Goal: Book appointment/travel/reservation

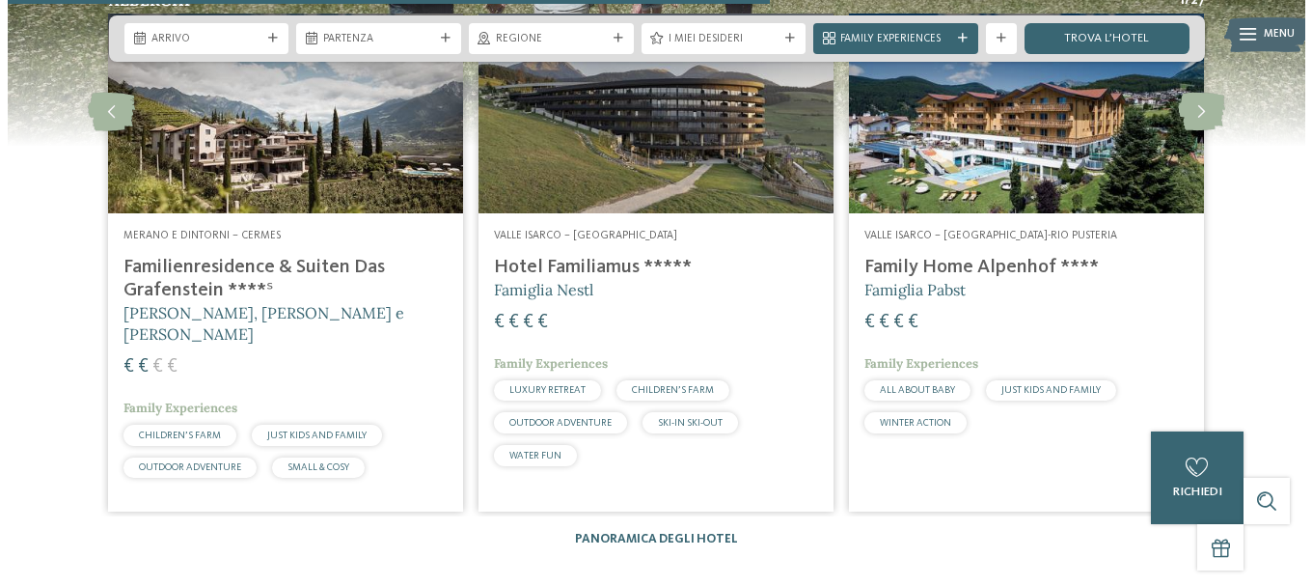
scroll to position [4149, 0]
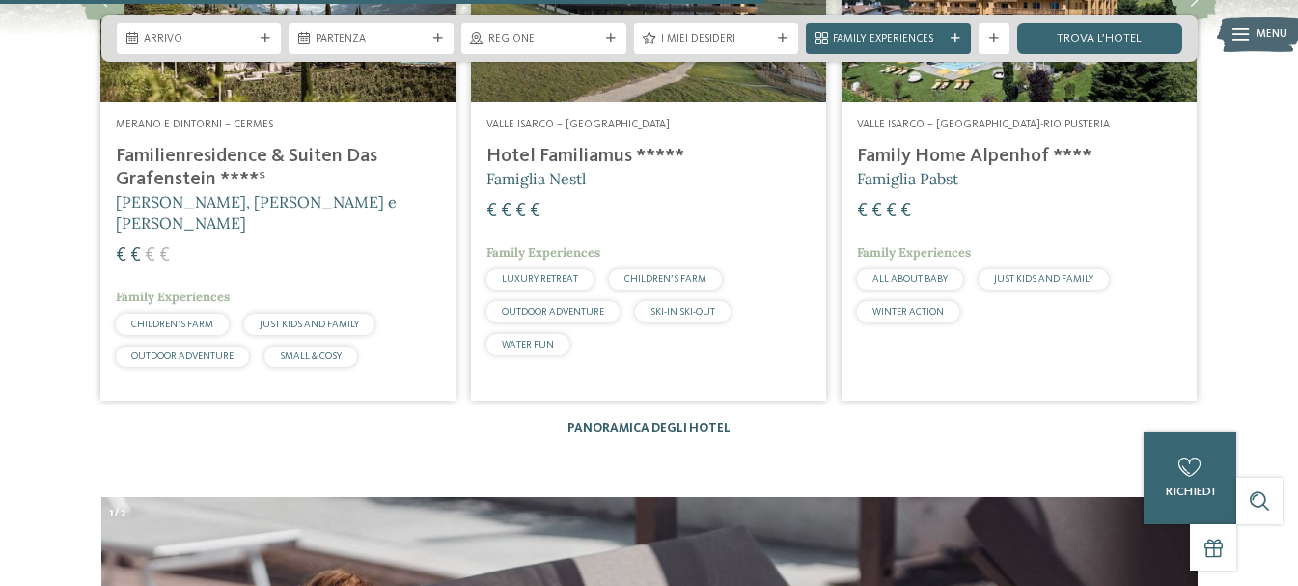
click at [685, 422] on link "Panoramica degli hotel" at bounding box center [648, 428] width 163 height 13
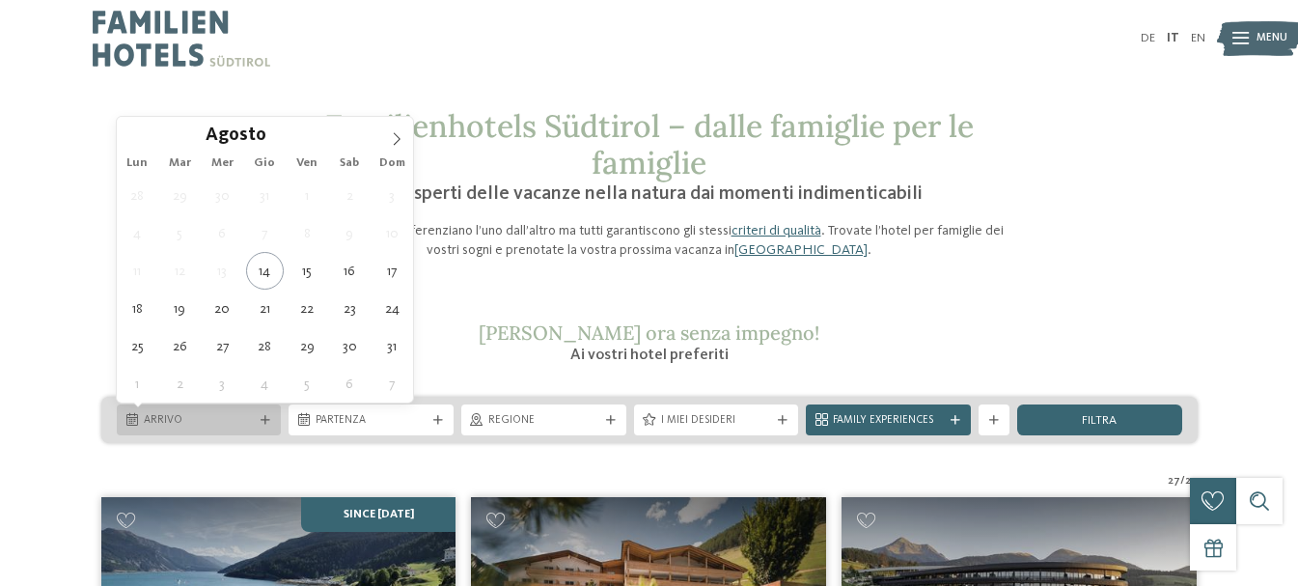
click at [221, 418] on span "Arrivo" at bounding box center [199, 420] width 111 height 15
click at [399, 132] on icon at bounding box center [397, 139] width 14 height 14
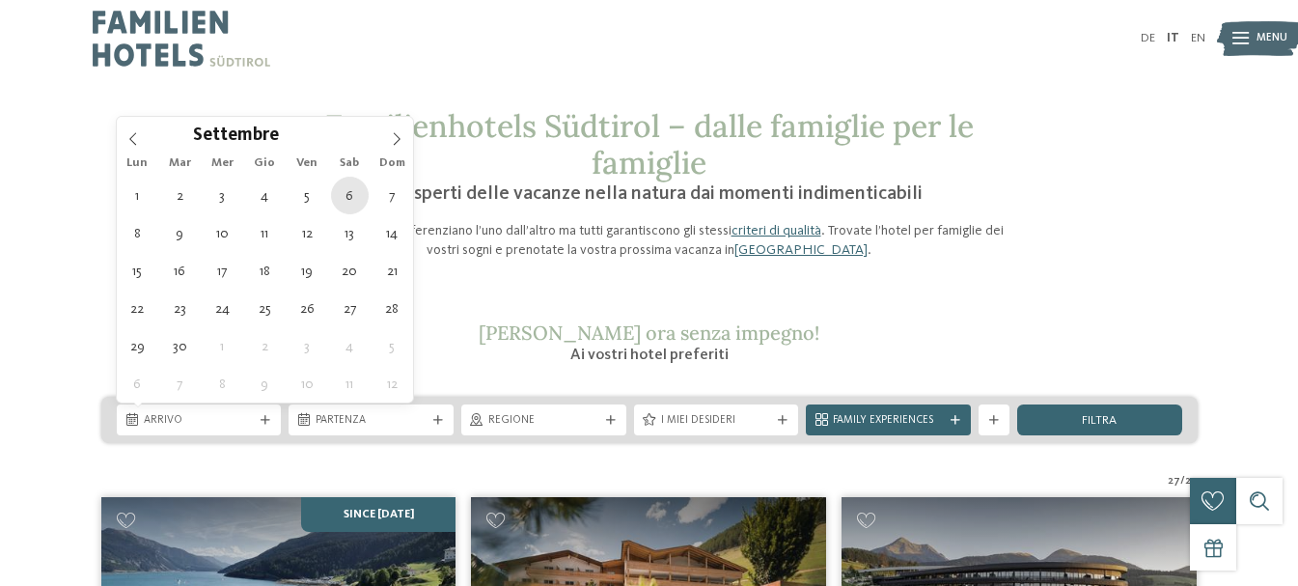
type div "[DATE]"
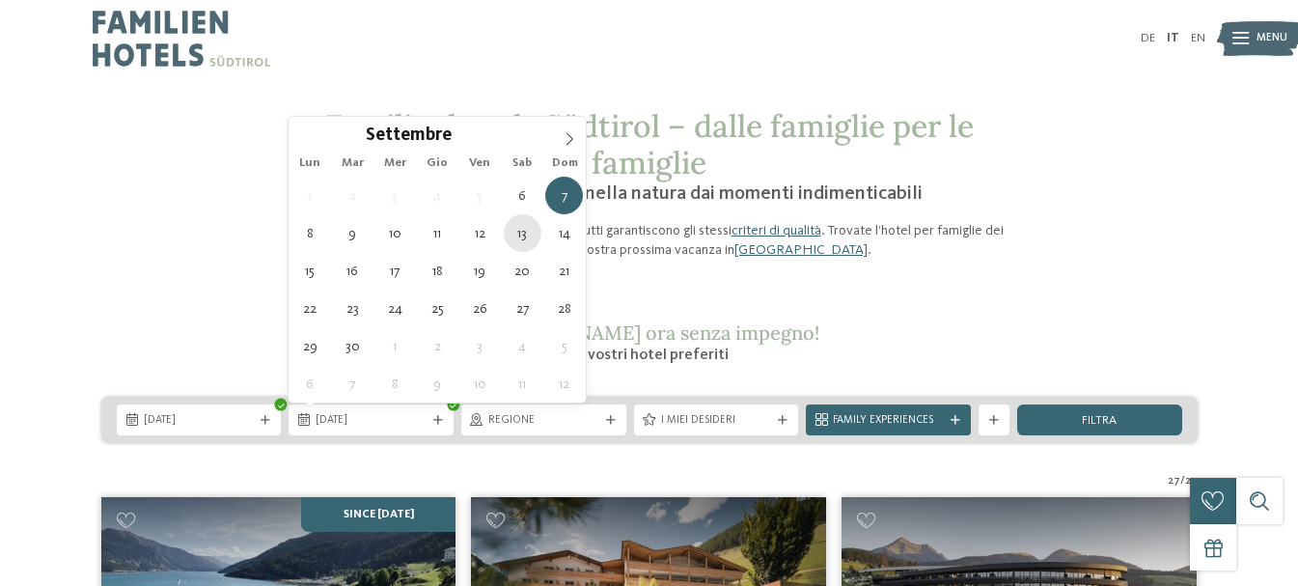
type div "[DATE]"
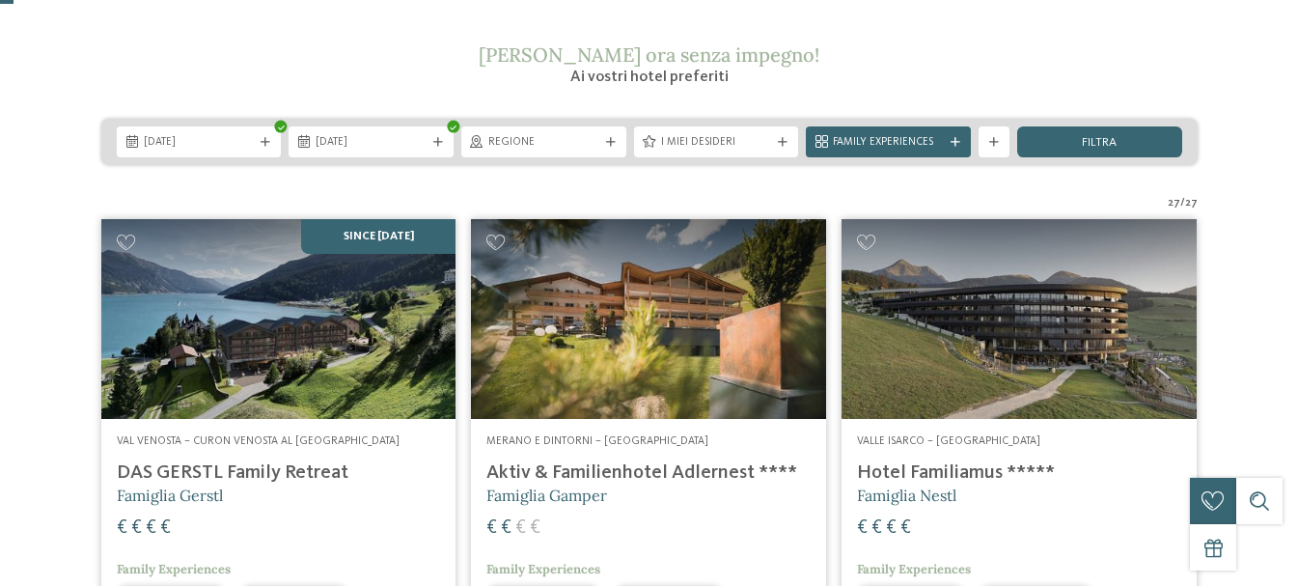
scroll to position [289, 0]
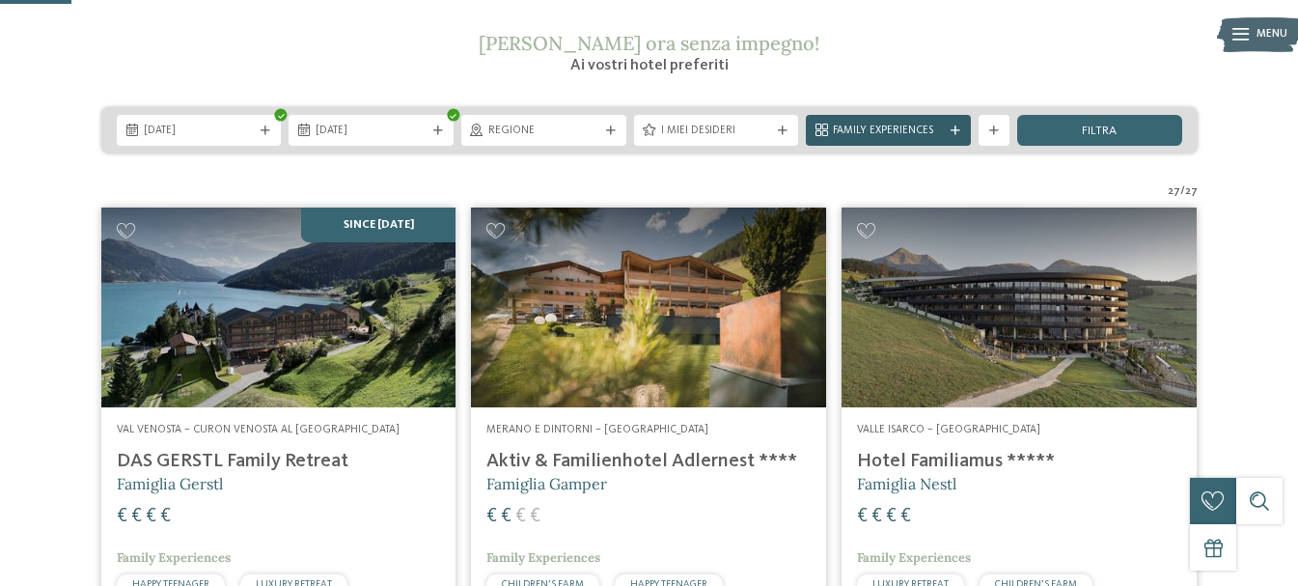
click at [887, 133] on span "Family Experiences" at bounding box center [888, 131] width 111 height 15
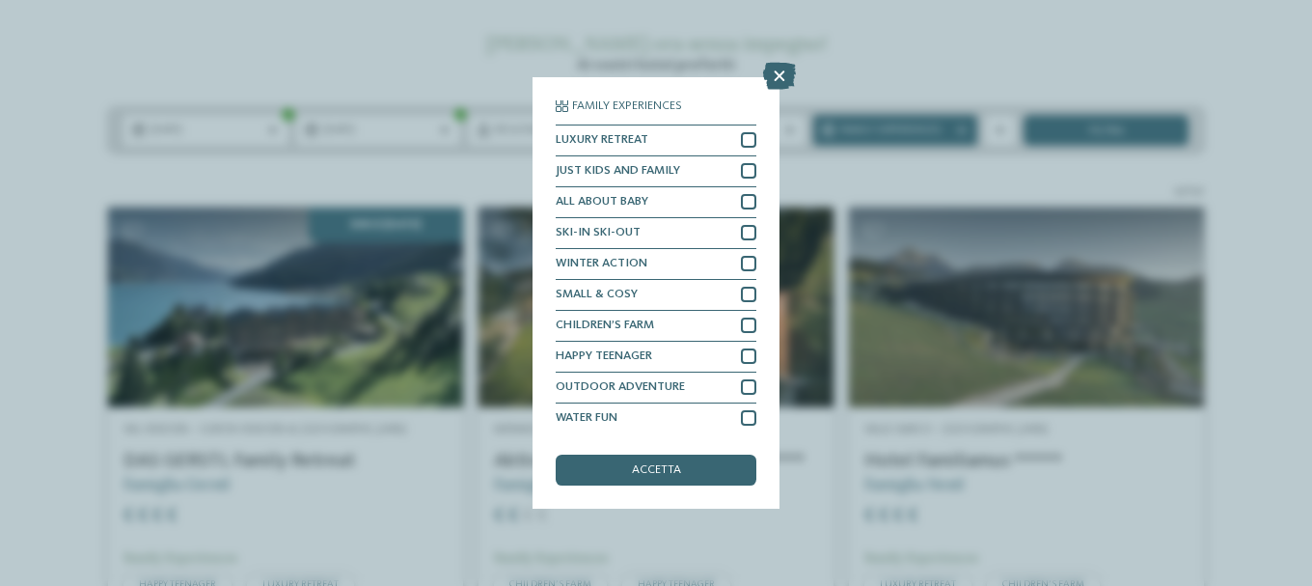
click at [987, 51] on div "Family Experiences LUXURY RETREAT JUST KIDS AND FAMILY" at bounding box center [656, 293] width 1312 height 586
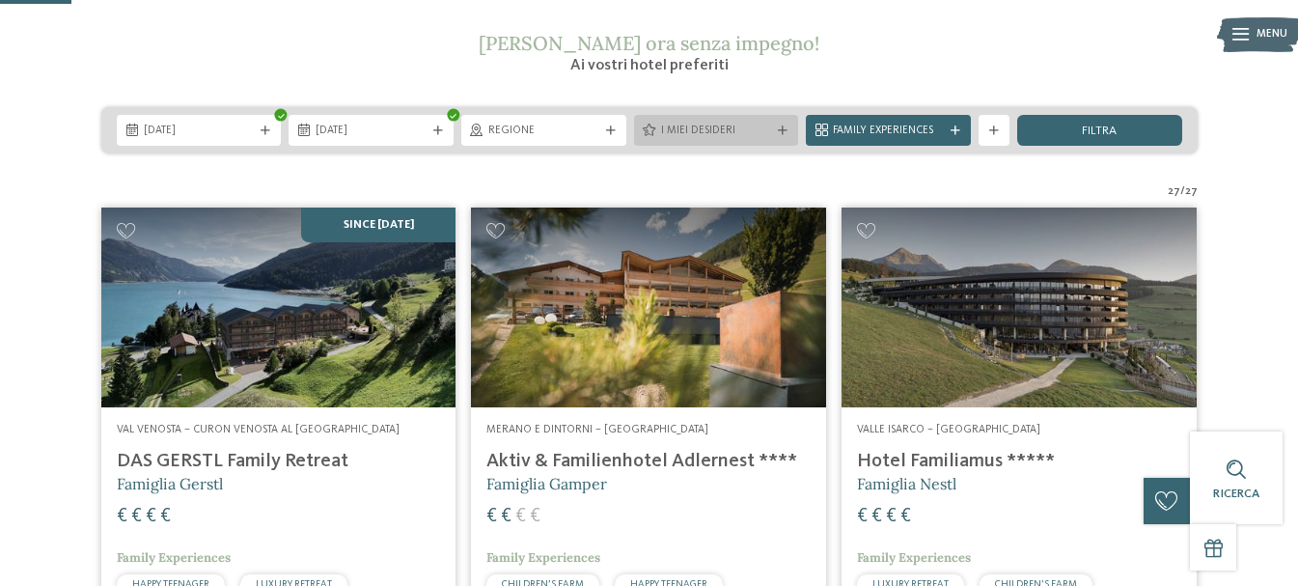
click at [680, 129] on span "I miei desideri" at bounding box center [716, 131] width 111 height 15
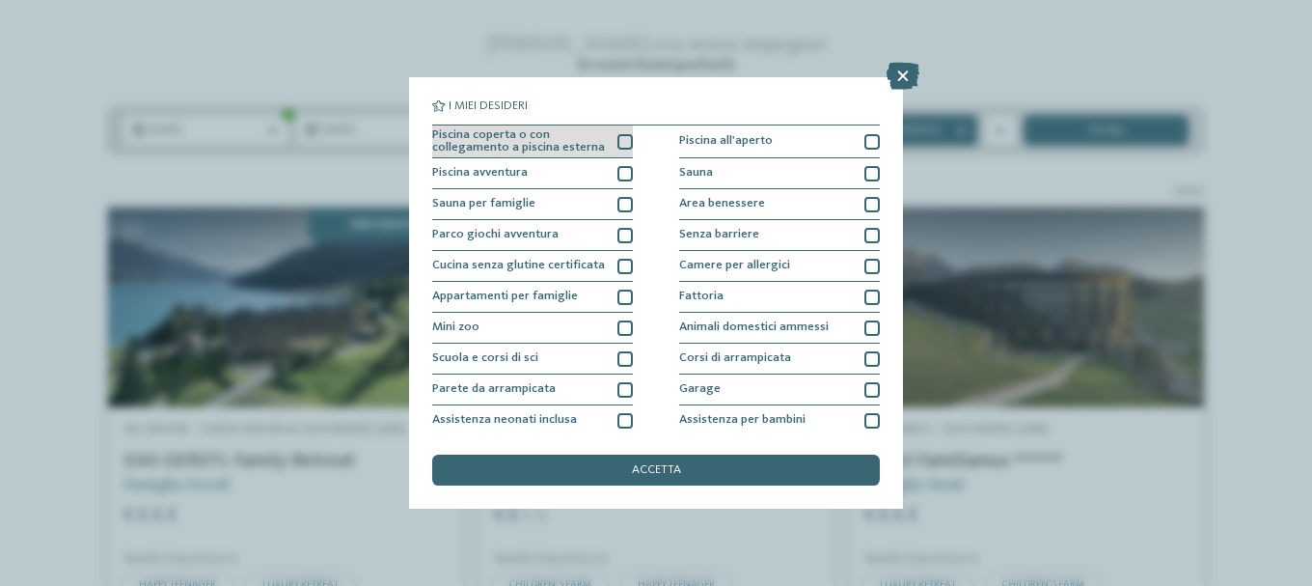
click at [621, 144] on div at bounding box center [625, 141] width 15 height 15
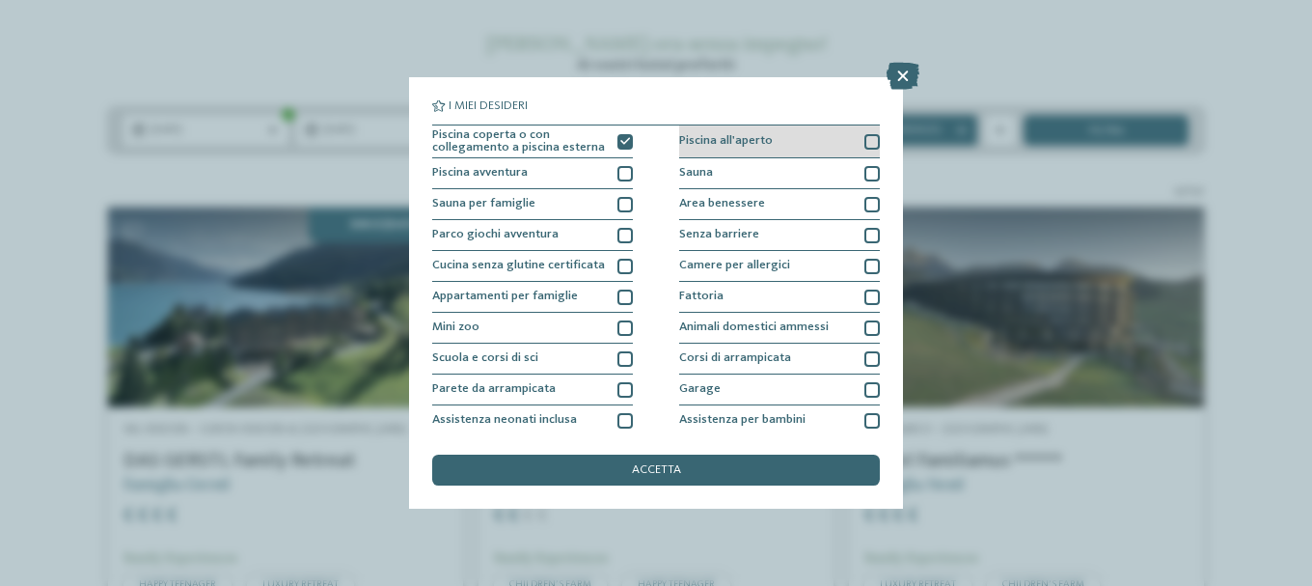
click at [868, 144] on div at bounding box center [872, 141] width 15 height 15
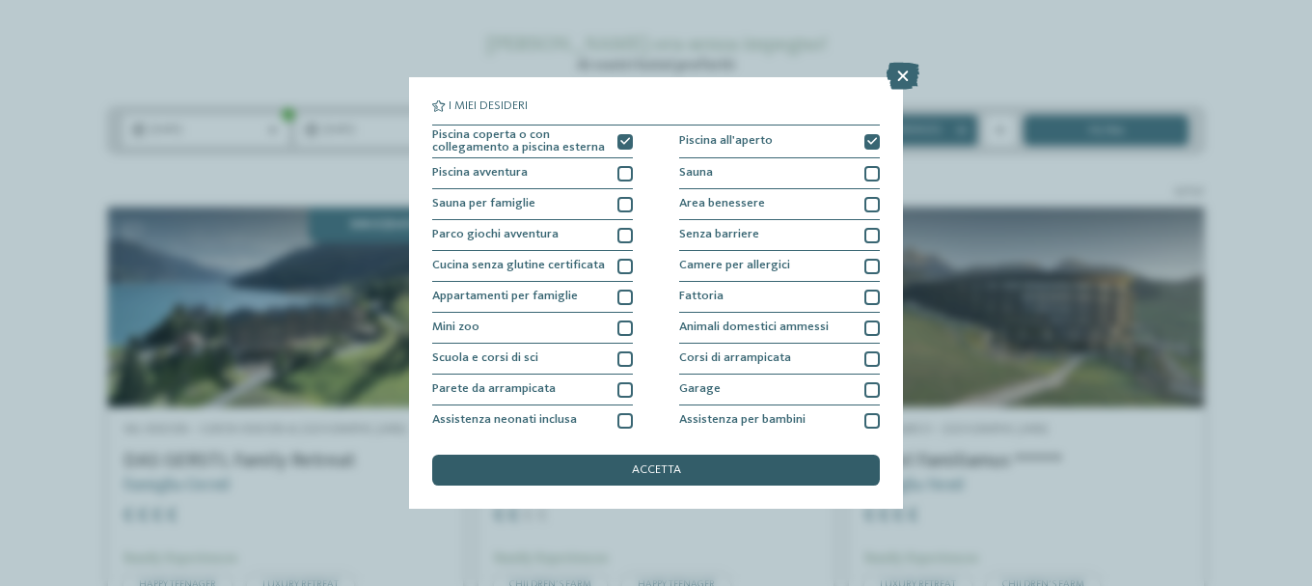
click at [665, 461] on div "accetta" at bounding box center [656, 469] width 448 height 31
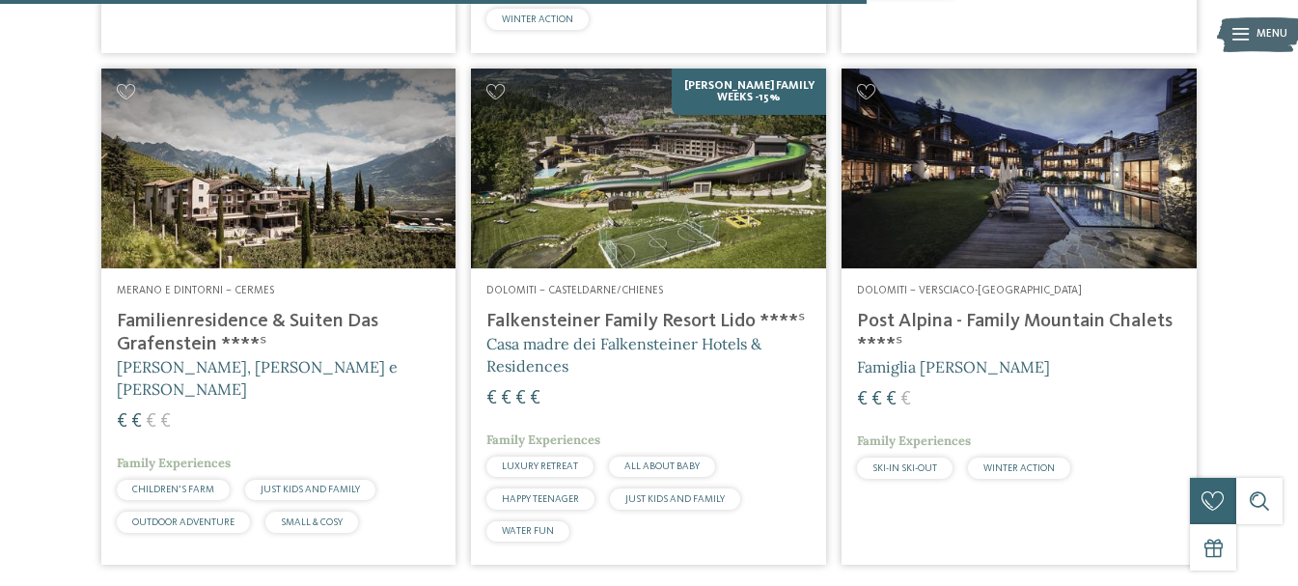
scroll to position [2021, 0]
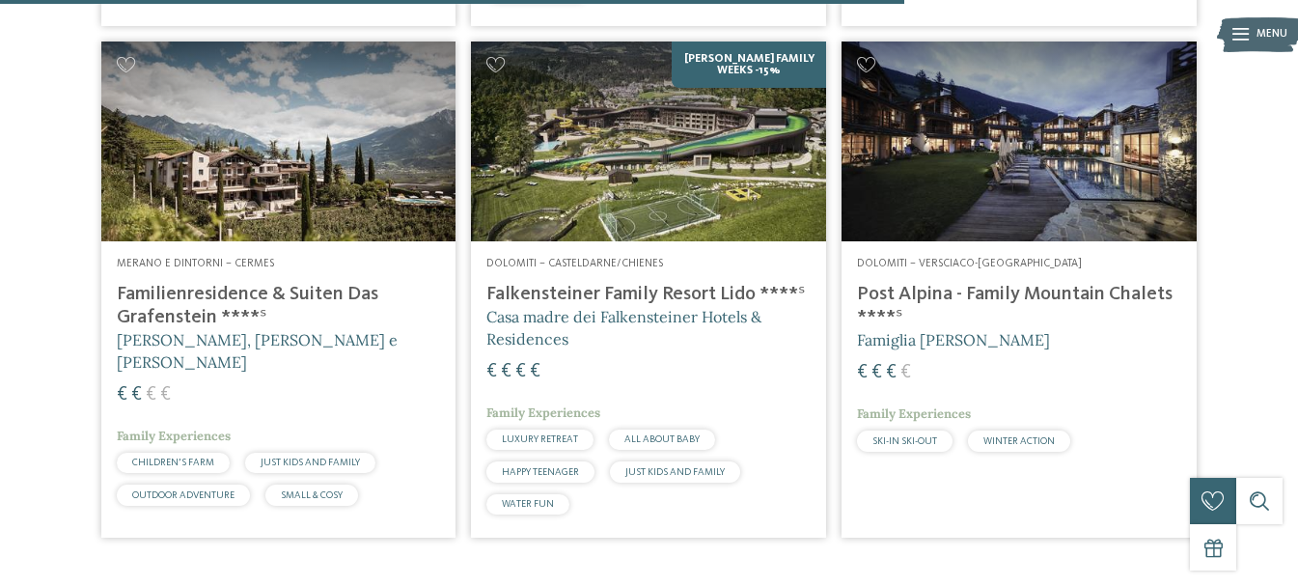
click at [195, 297] on h4 "Familienresidence & Suiten Das Grafenstein ****ˢ" at bounding box center [279, 306] width 324 height 46
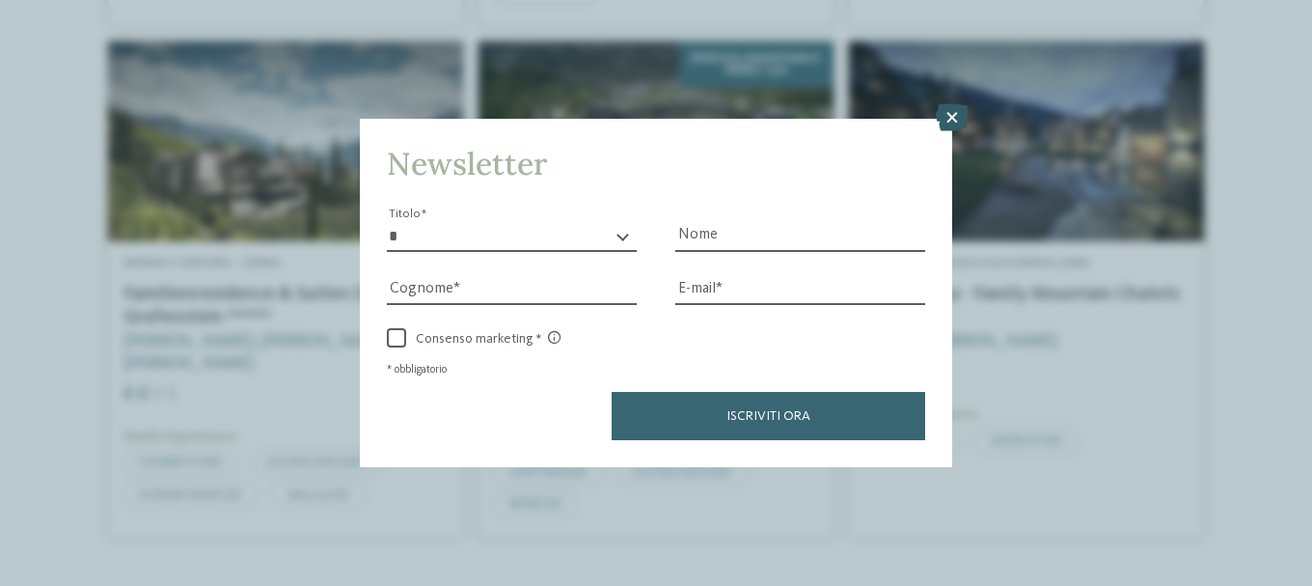
click at [955, 115] on icon at bounding box center [952, 117] width 33 height 27
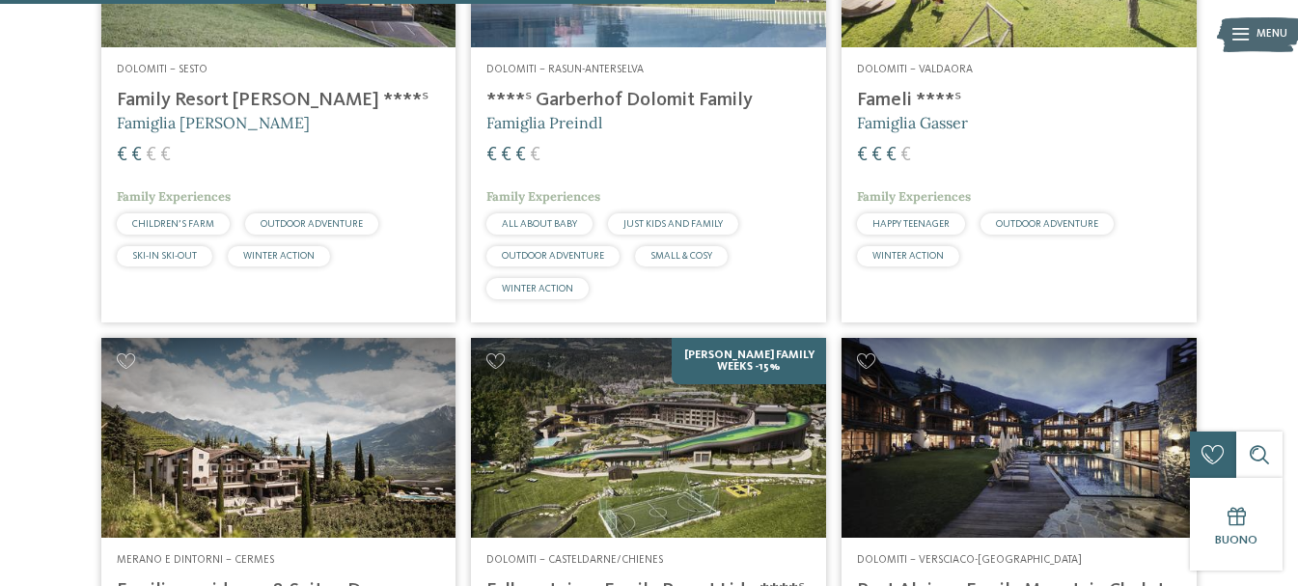
scroll to position [1538, 0]
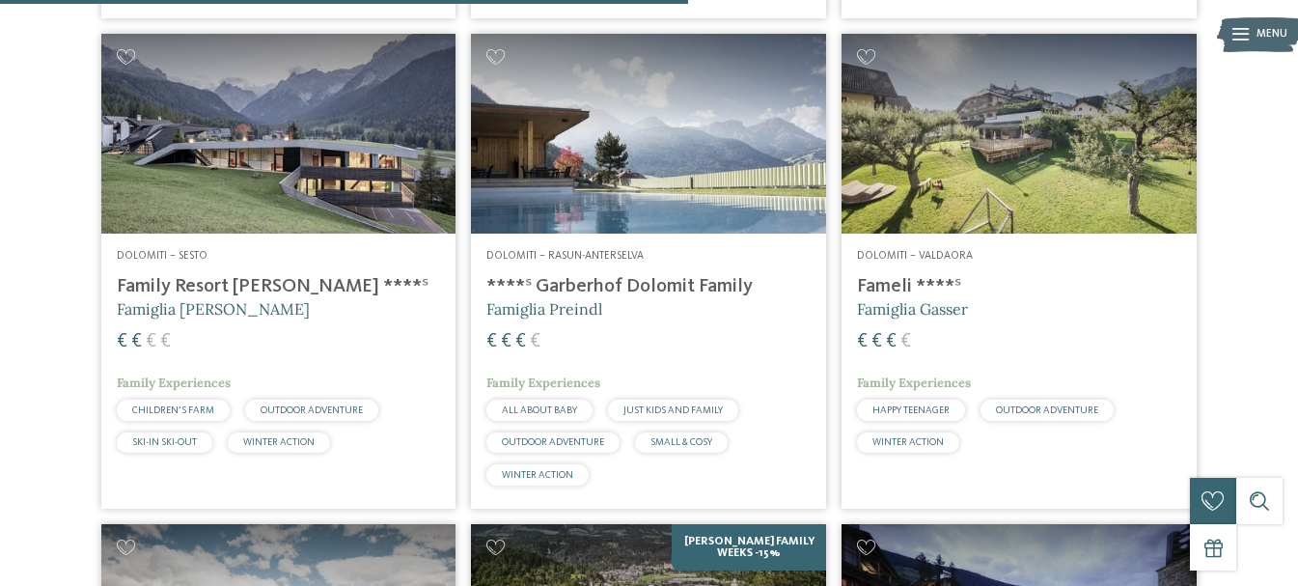
click at [287, 208] on img at bounding box center [278, 134] width 355 height 200
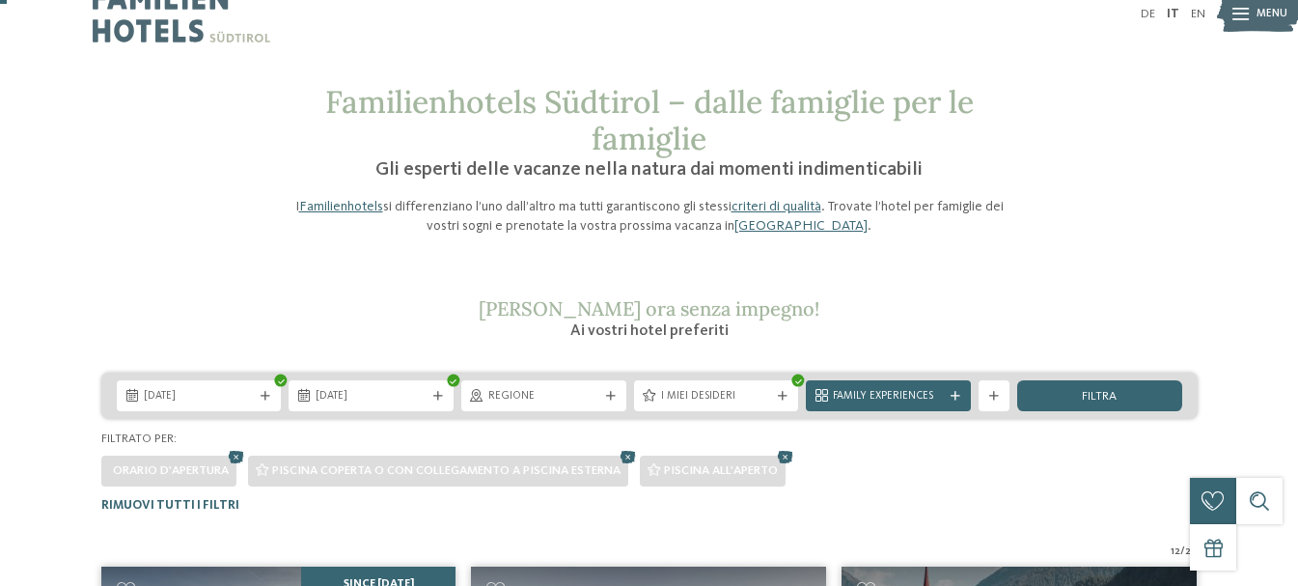
scroll to position [96, 0]
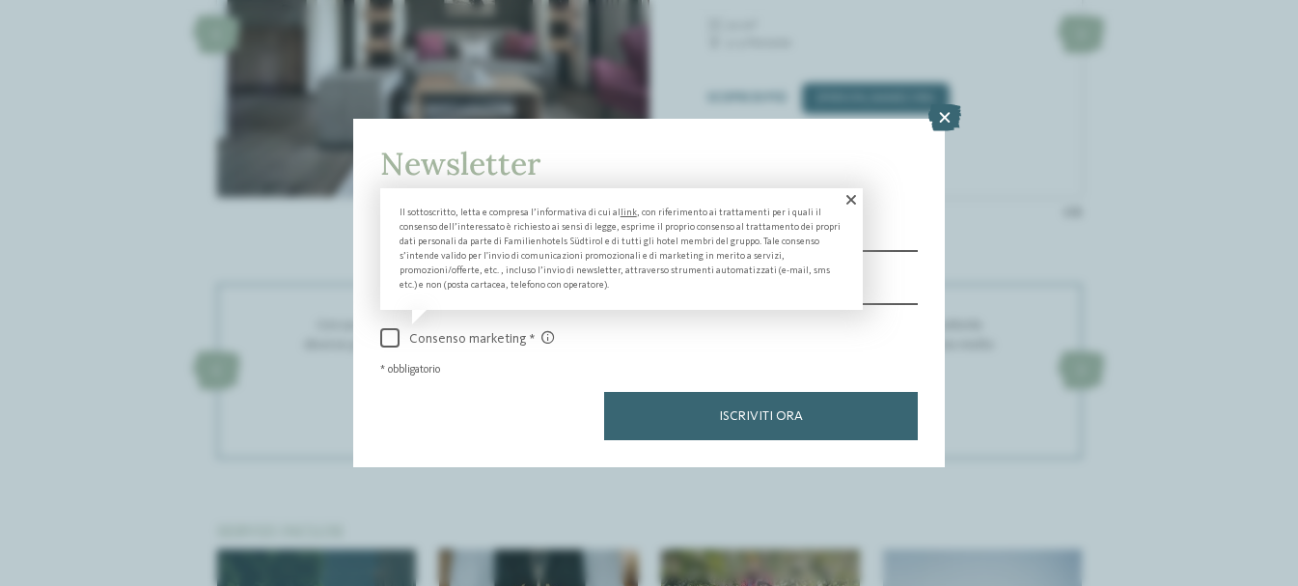
scroll to position [1737, 0]
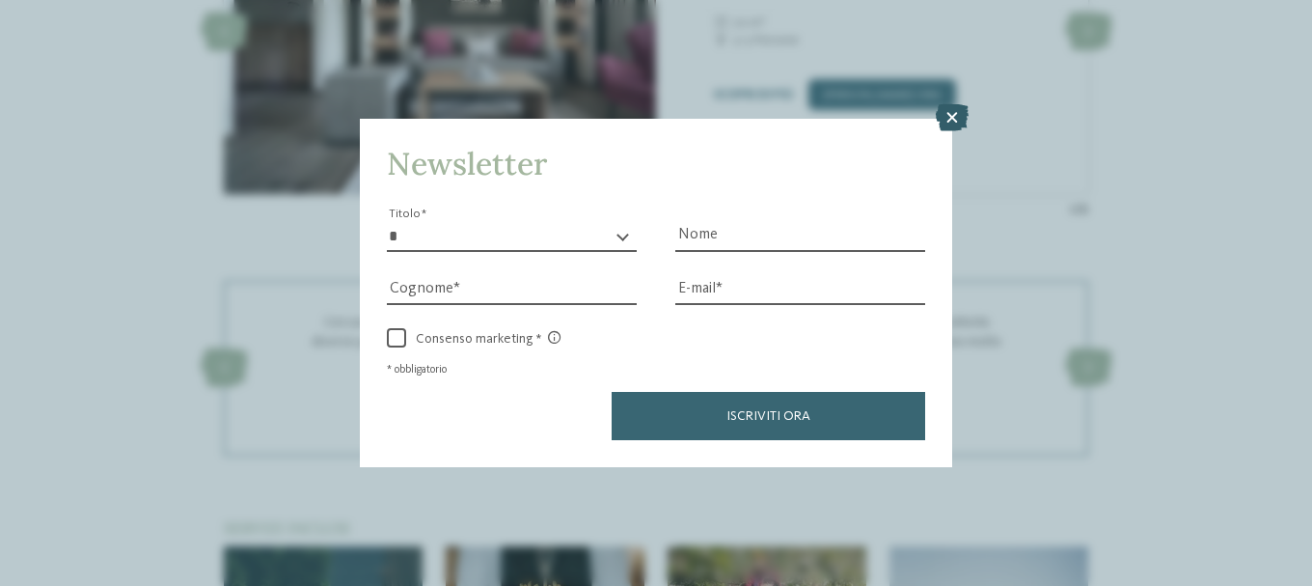
click at [951, 114] on icon at bounding box center [952, 117] width 33 height 27
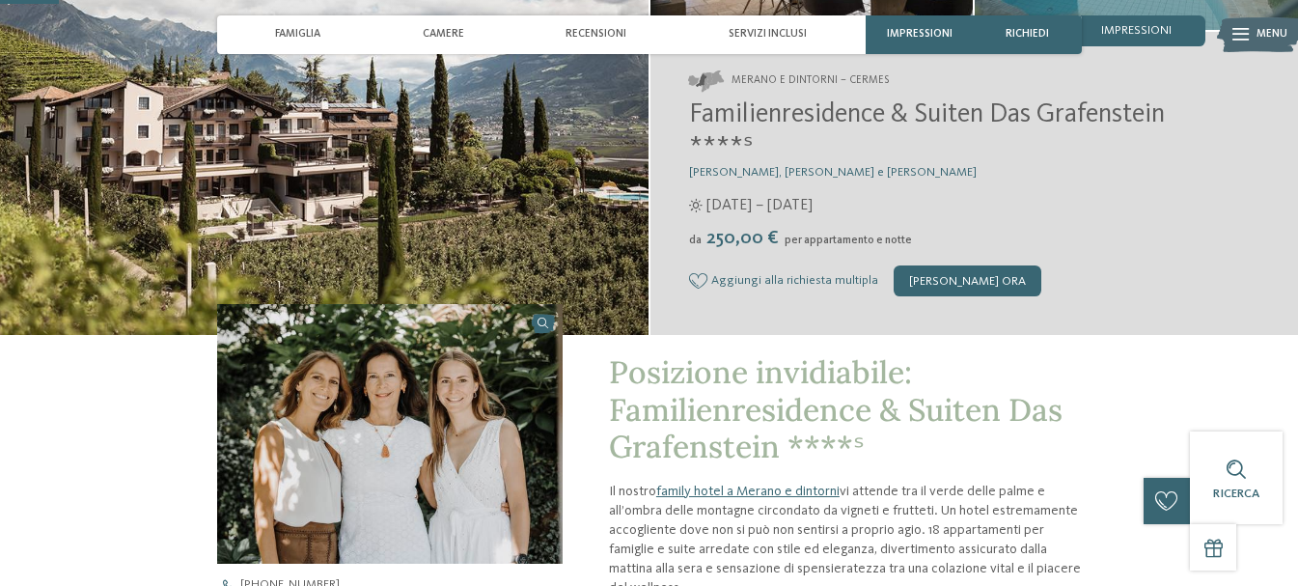
scroll to position [0, 0]
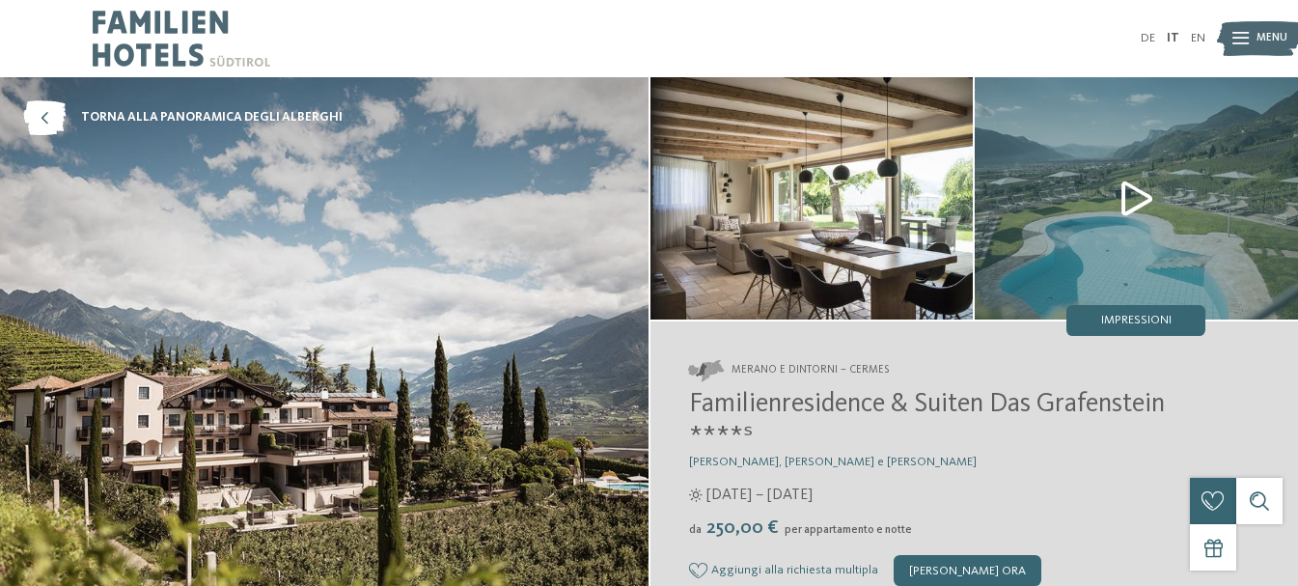
click at [1129, 194] on img at bounding box center [1136, 198] width 323 height 242
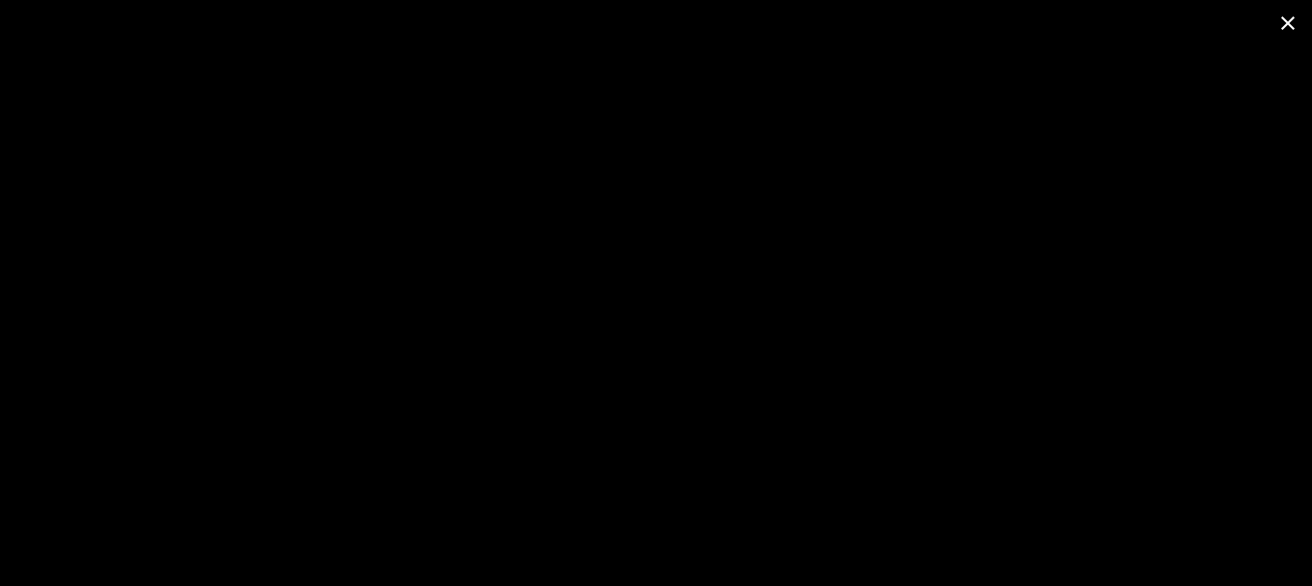
click at [1291, 25] on span at bounding box center [1288, 22] width 48 height 45
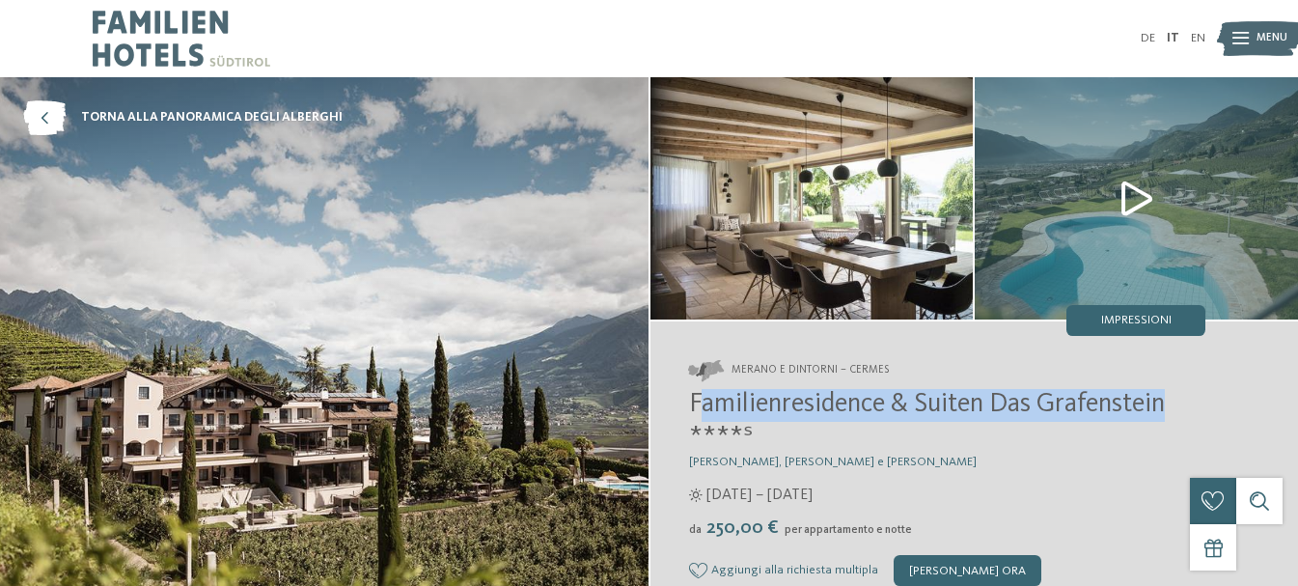
drag, startPoint x: 695, startPoint y: 401, endPoint x: 1174, endPoint y: 409, distance: 479.6
click at [1165, 409] on span "Familienresidence & Suiten Das Grafenstein ****ˢ" at bounding box center [927, 421] width 476 height 60
copy span "amilienresidence & Suiten Das Grafenstein"
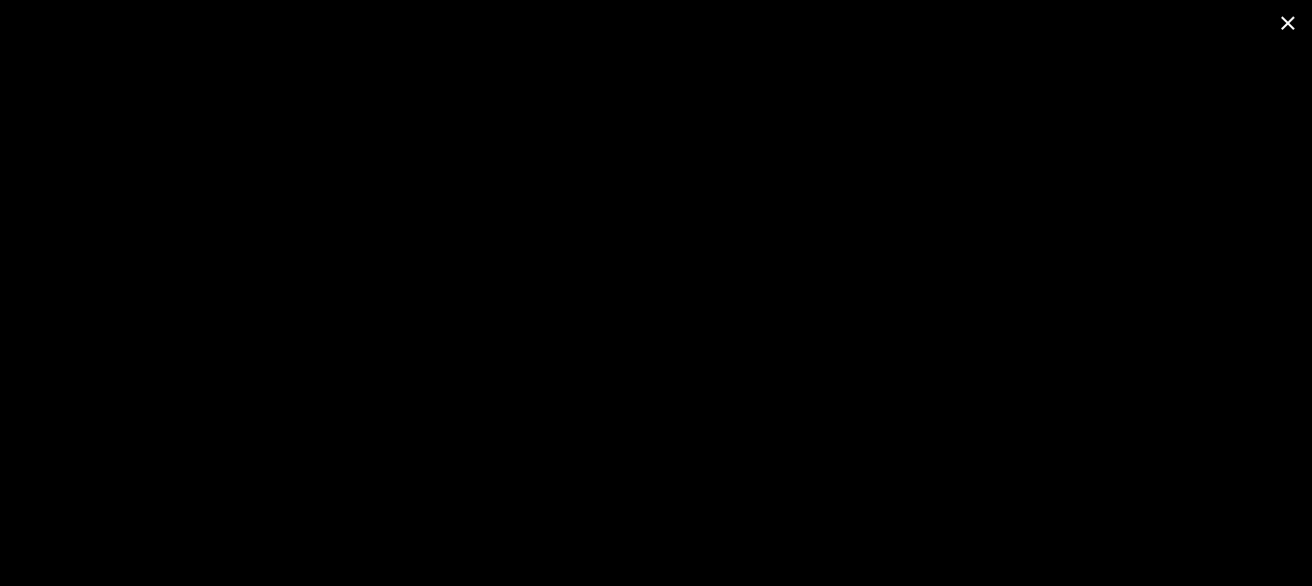
click at [1286, 25] on span at bounding box center [1288, 22] width 48 height 45
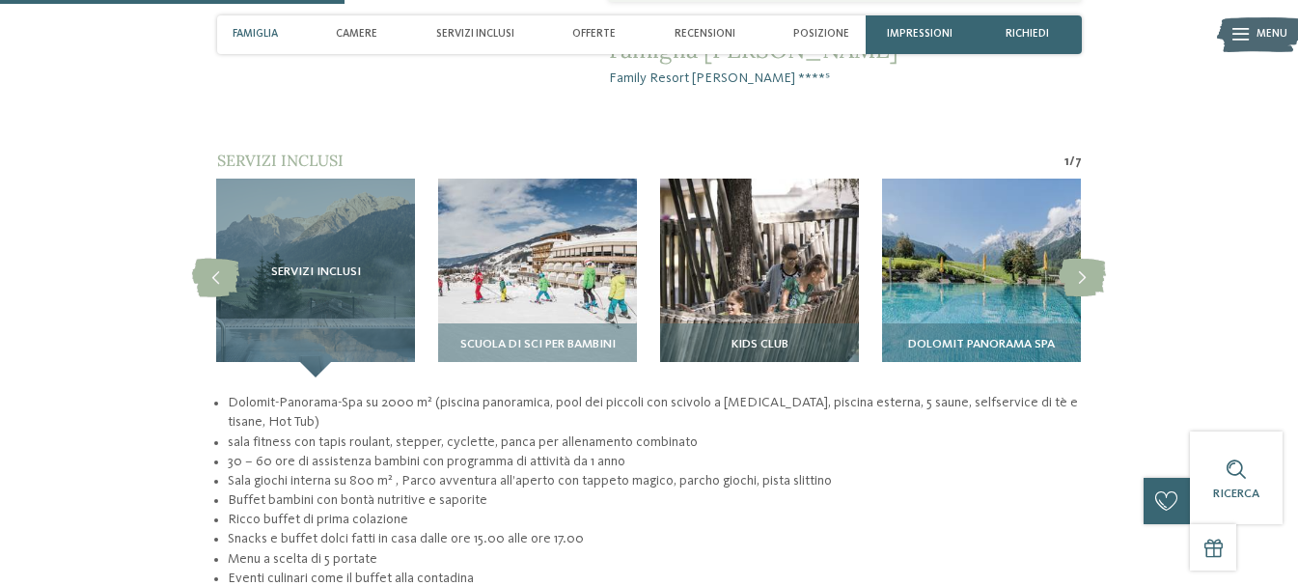
scroll to position [1351, 0]
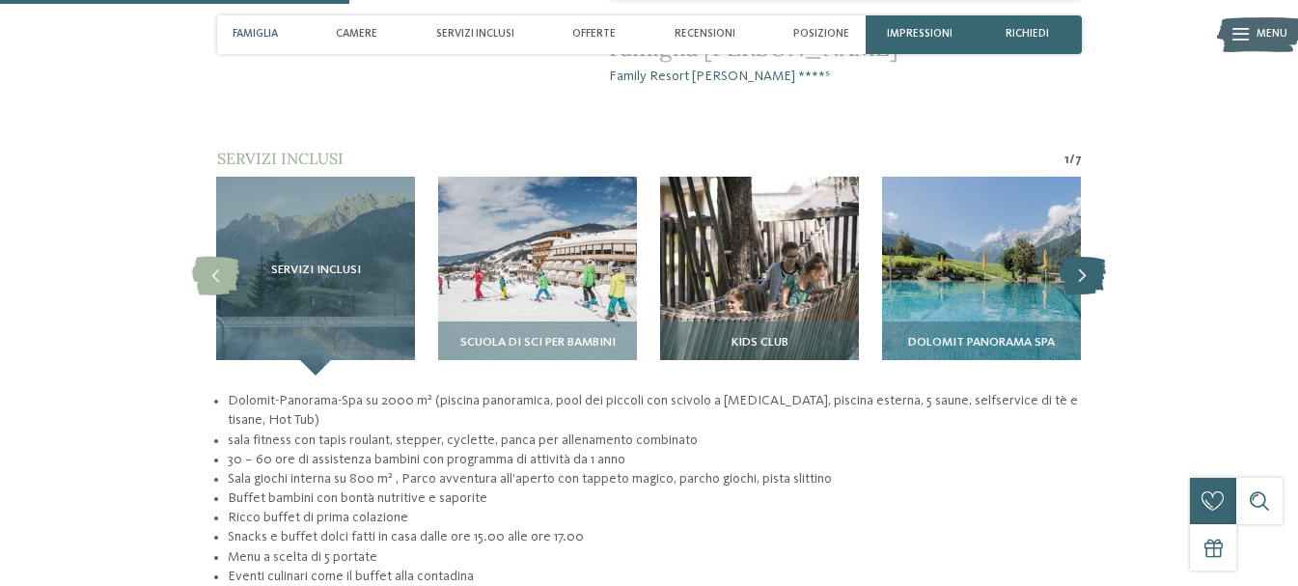
click at [1090, 257] on icon at bounding box center [1082, 276] width 47 height 39
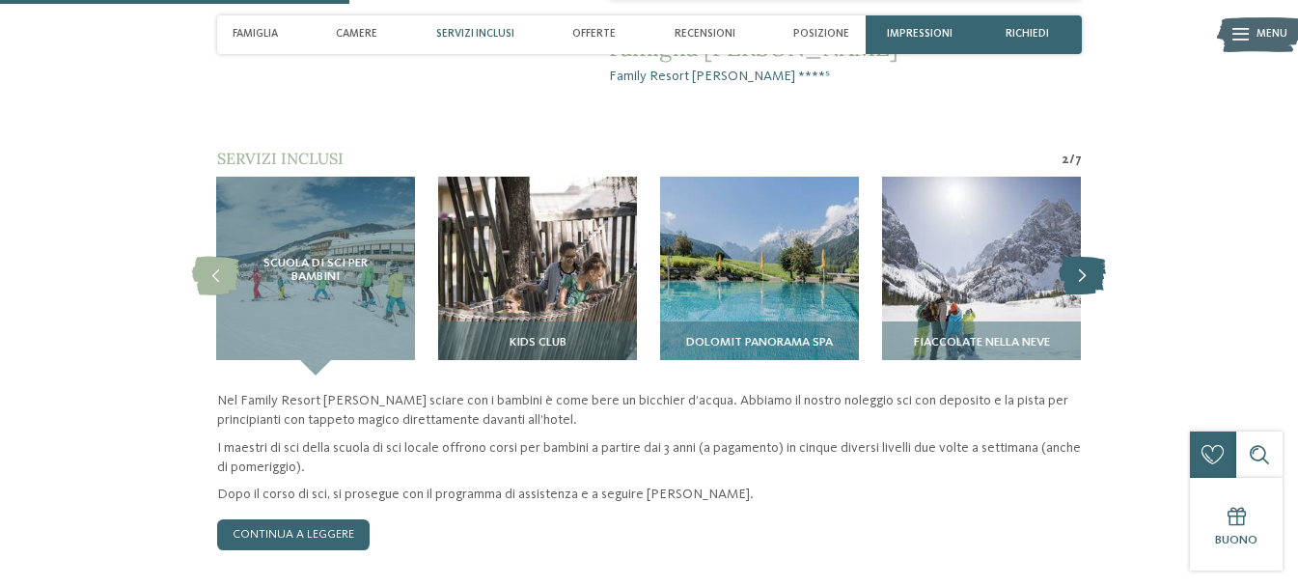
click at [1084, 257] on icon at bounding box center [1082, 276] width 47 height 39
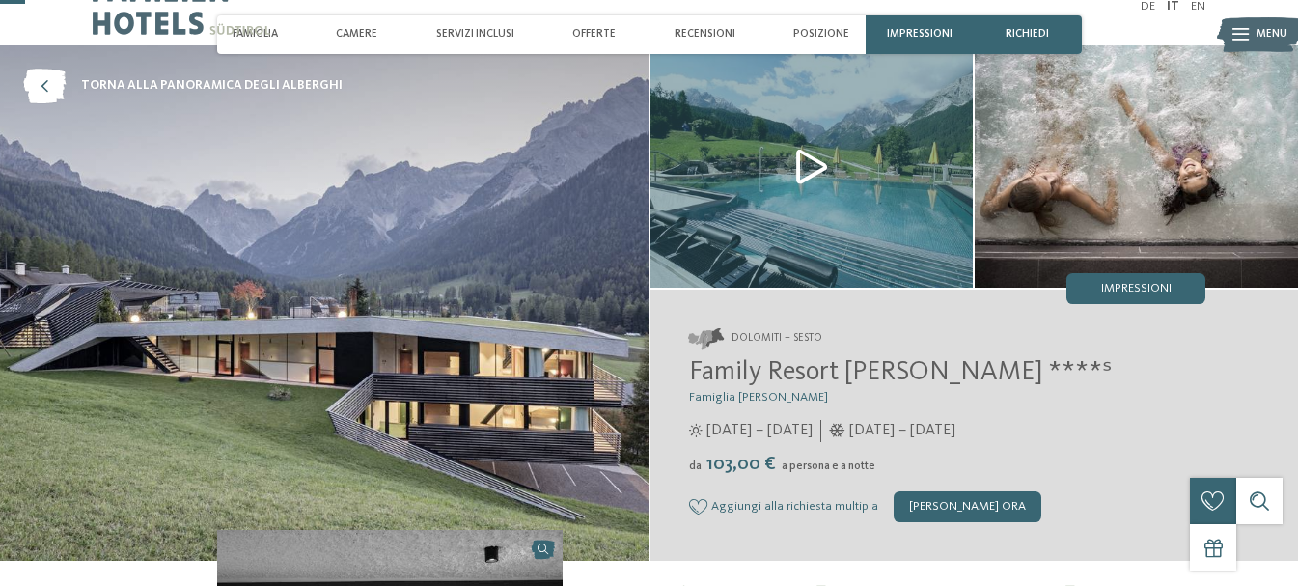
scroll to position [0, 0]
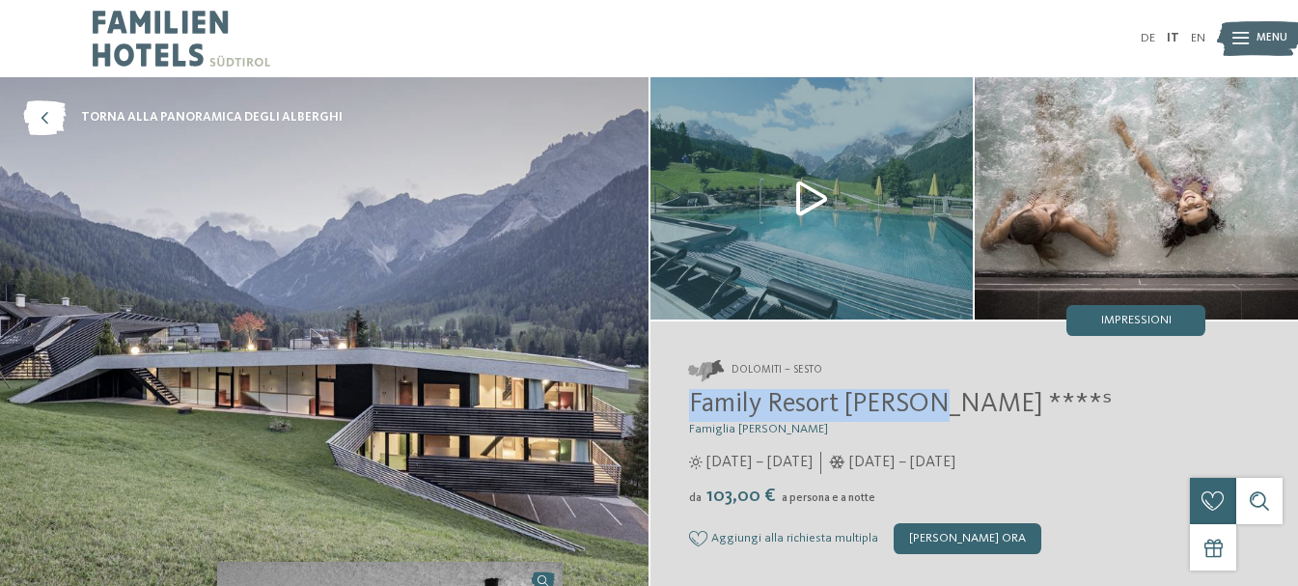
drag, startPoint x: 688, startPoint y: 402, endPoint x: 928, endPoint y: 405, distance: 240.3
click at [928, 405] on span "Family Resort [PERSON_NAME] ****ˢ" at bounding box center [900, 404] width 423 height 27
copy span "Family Resort Rainer"
